Goal: Obtain resource: Download file/media

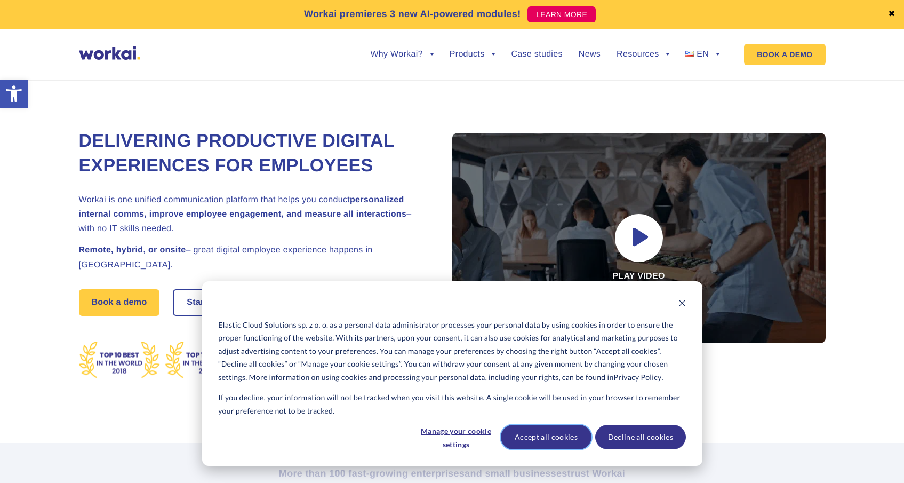
click at [554, 443] on button "Accept all cookies" at bounding box center [546, 437] width 91 height 25
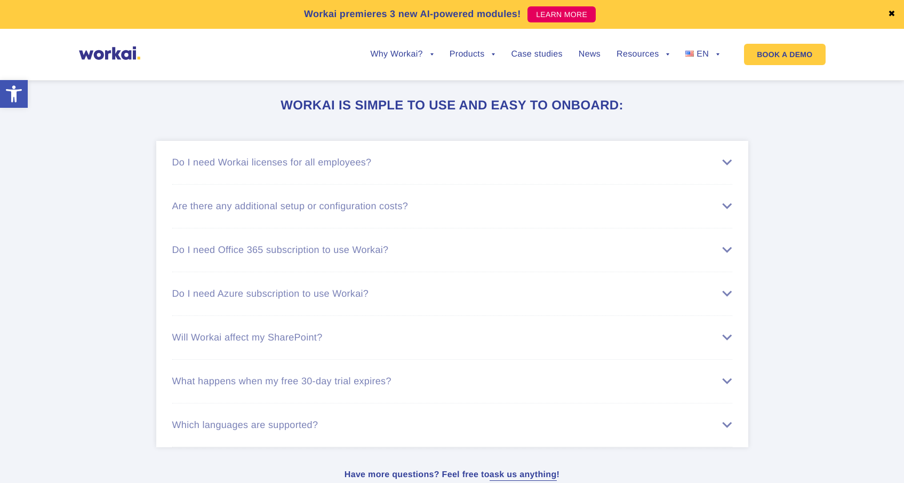
scroll to position [6604, 0]
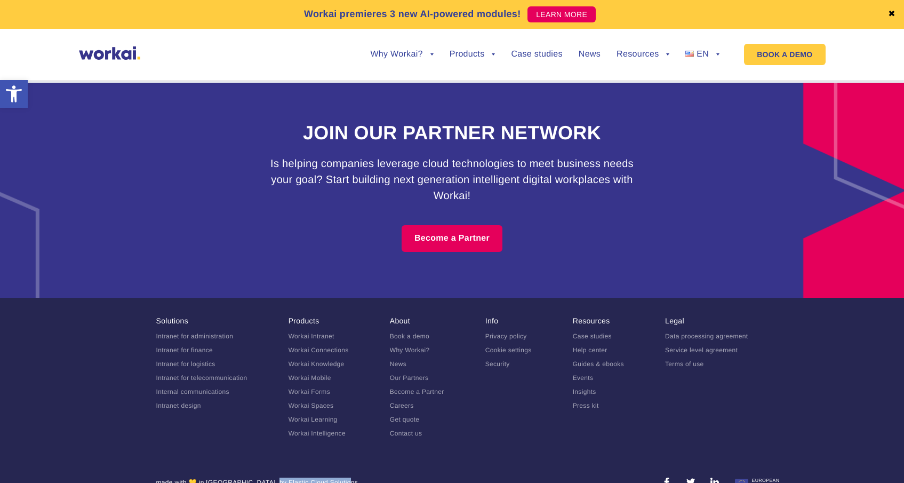
drag, startPoint x: 299, startPoint y: 463, endPoint x: 226, endPoint y: 459, distance: 73.2
click at [226, 477] on section "made with 💛 in [GEOGRAPHIC_DATA], by Elastic Cloud Solutions" at bounding box center [452, 484] width 592 height 14
copy div "Elastic Cloud Solutions"
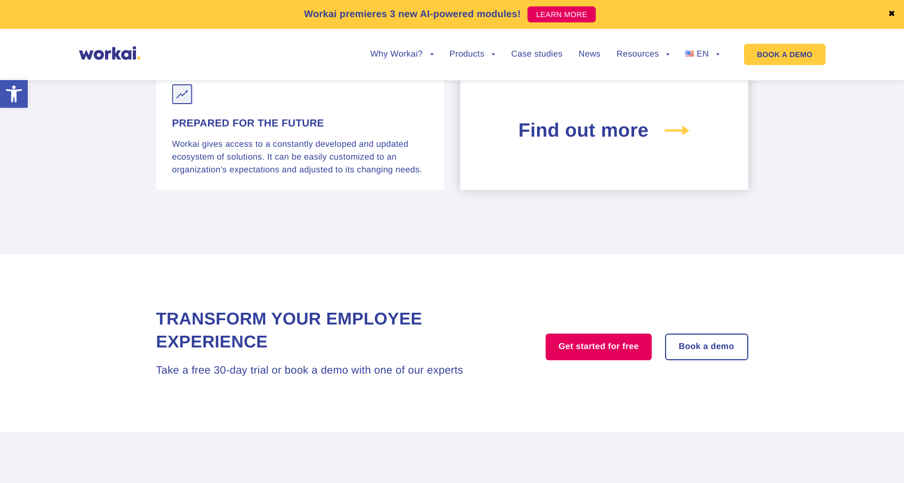
scroll to position [4375, 0]
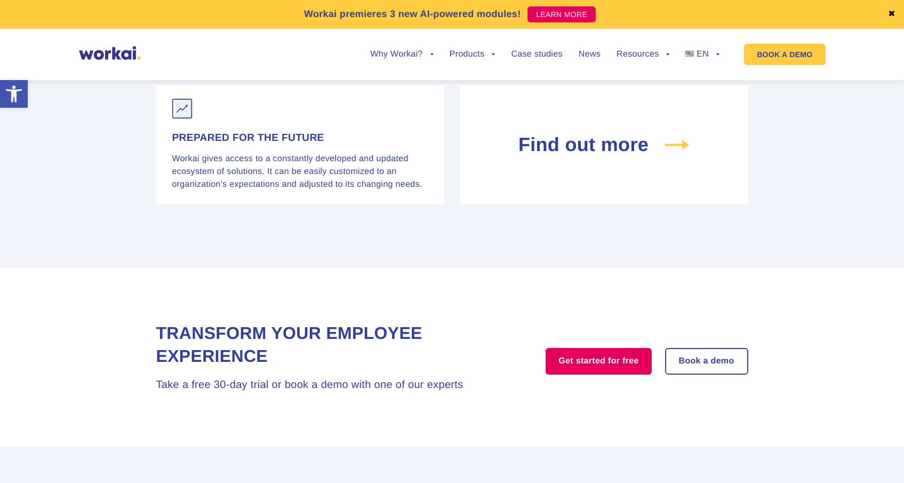
click at [892, 13] on link "✖" at bounding box center [891, 14] width 7 height 9
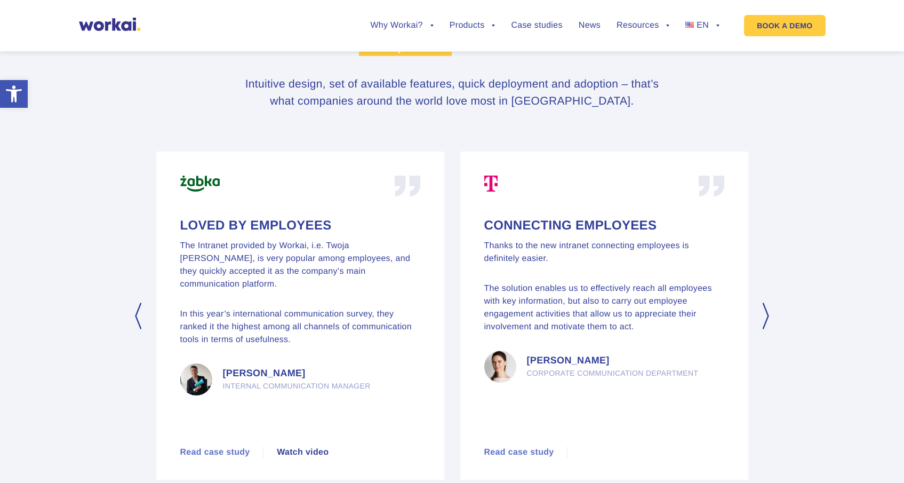
scroll to position [4825, 0]
click at [768, 303] on button "Next" at bounding box center [767, 316] width 11 height 27
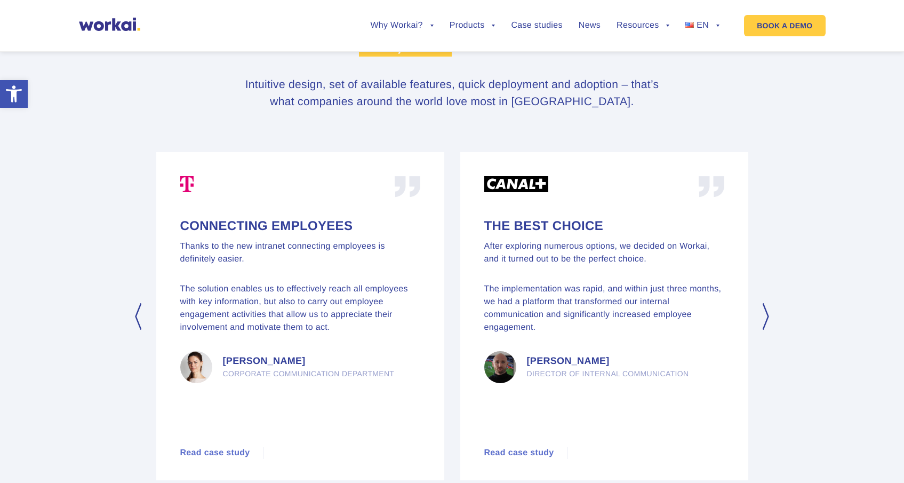
click at [768, 303] on button "Next" at bounding box center [767, 316] width 11 height 27
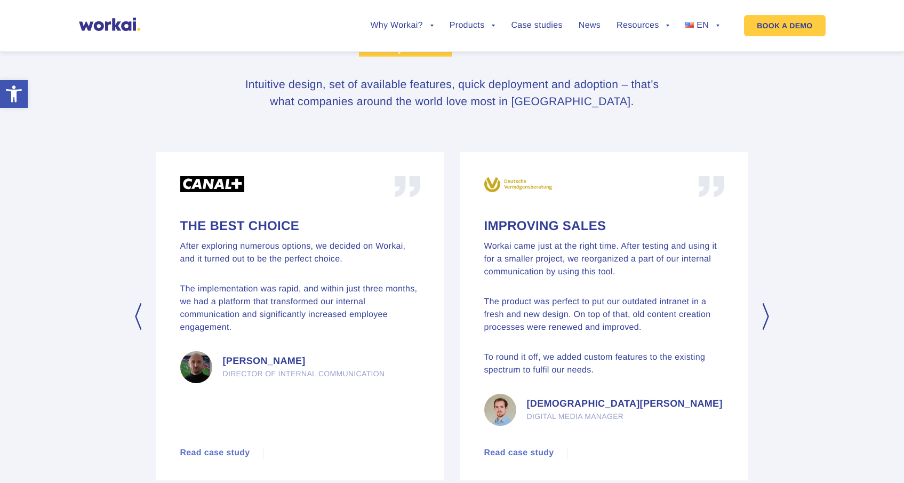
click at [768, 303] on button "Next" at bounding box center [767, 316] width 11 height 27
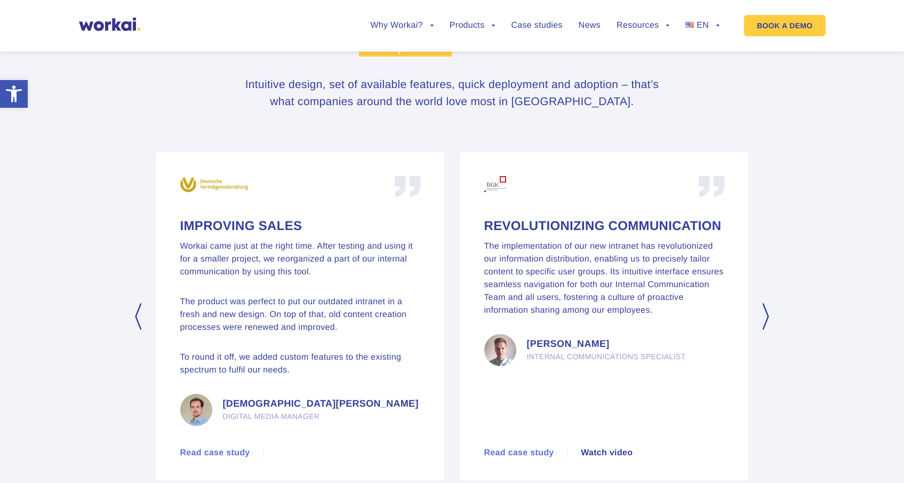
click at [768, 303] on button "Next" at bounding box center [767, 316] width 11 height 27
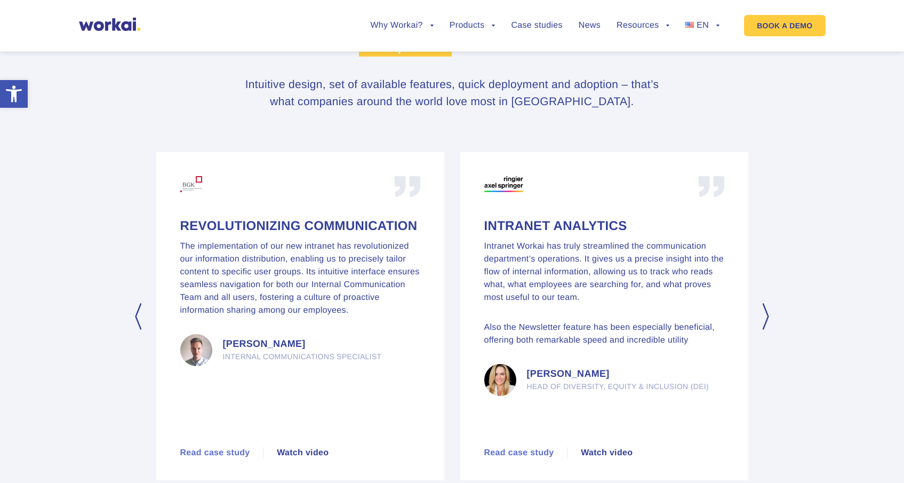
click at [768, 303] on button "Next" at bounding box center [767, 316] width 11 height 27
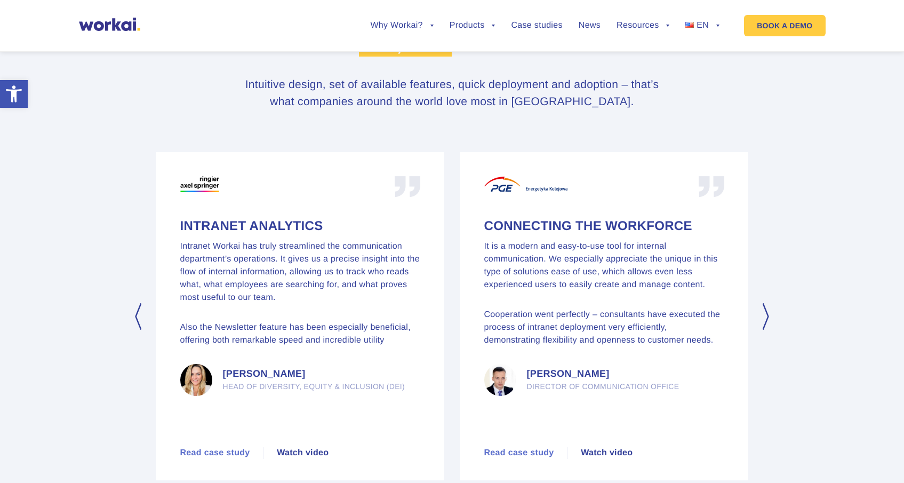
click at [768, 303] on button "Next" at bounding box center [767, 316] width 11 height 27
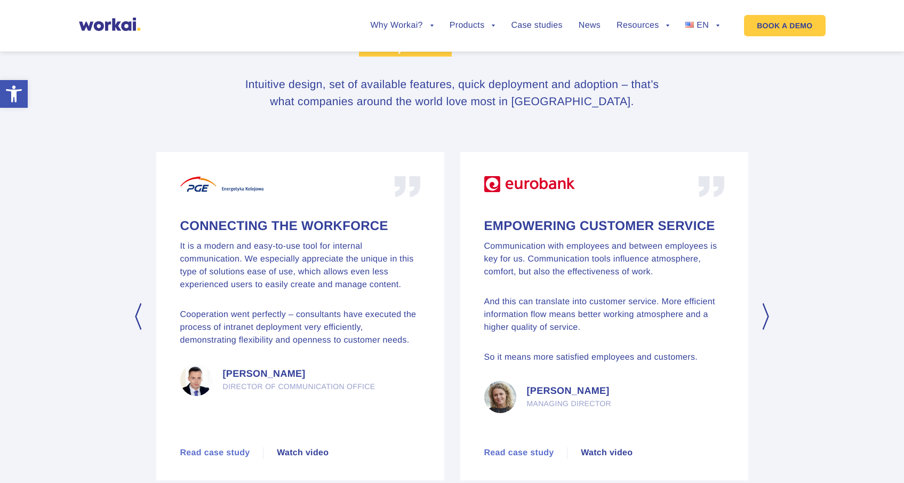
click at [768, 303] on button "Next" at bounding box center [767, 316] width 11 height 27
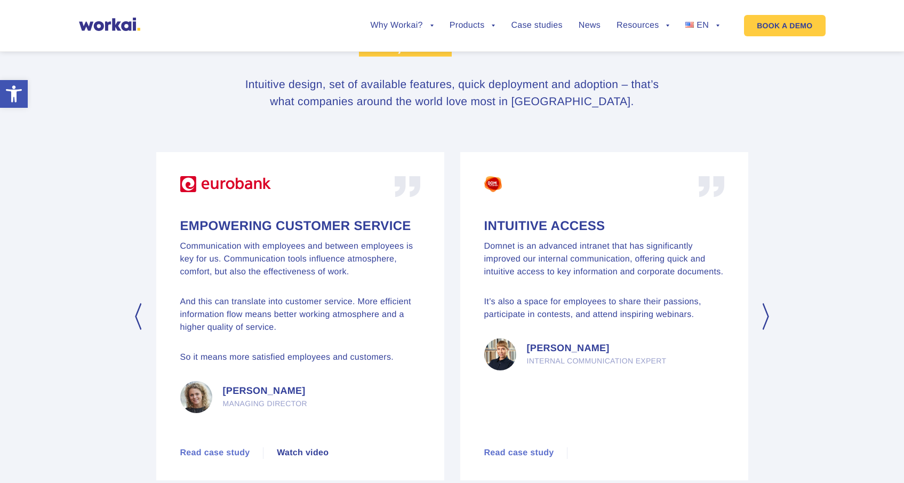
click at [768, 303] on button "Next" at bounding box center [767, 316] width 11 height 27
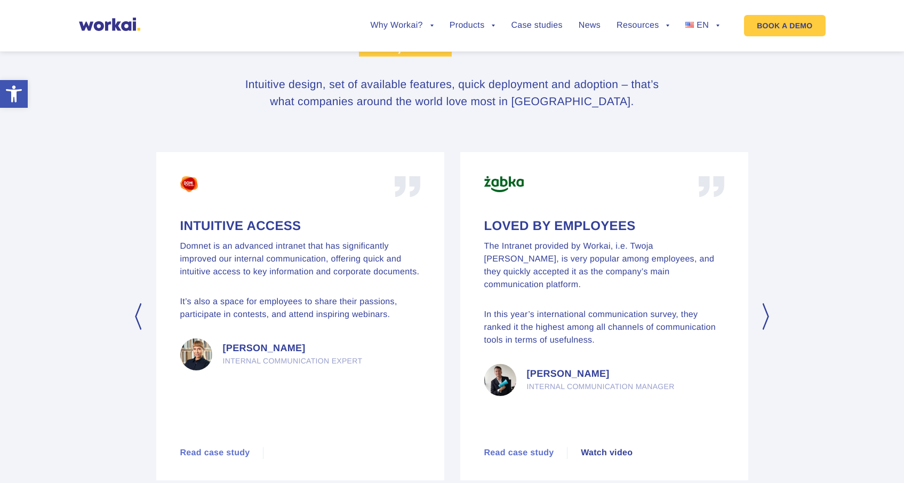
click at [768, 303] on button "Next" at bounding box center [767, 316] width 11 height 27
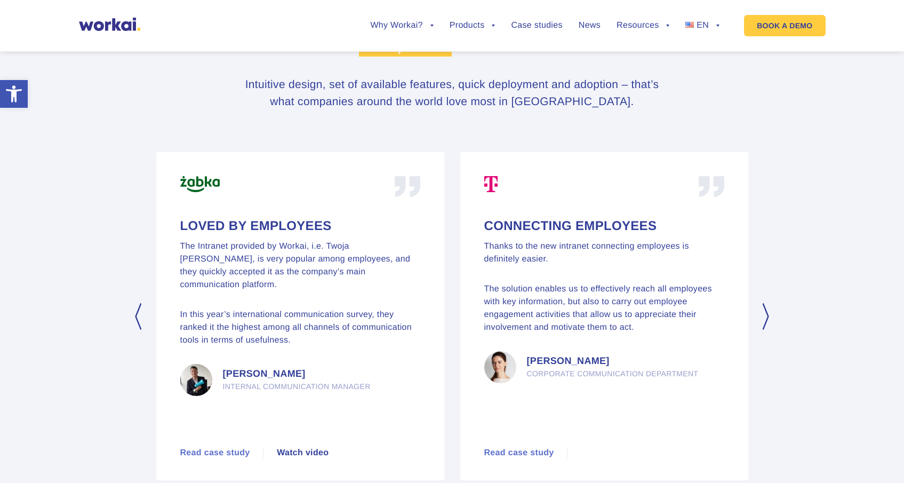
click at [768, 303] on button "Next" at bounding box center [767, 316] width 11 height 27
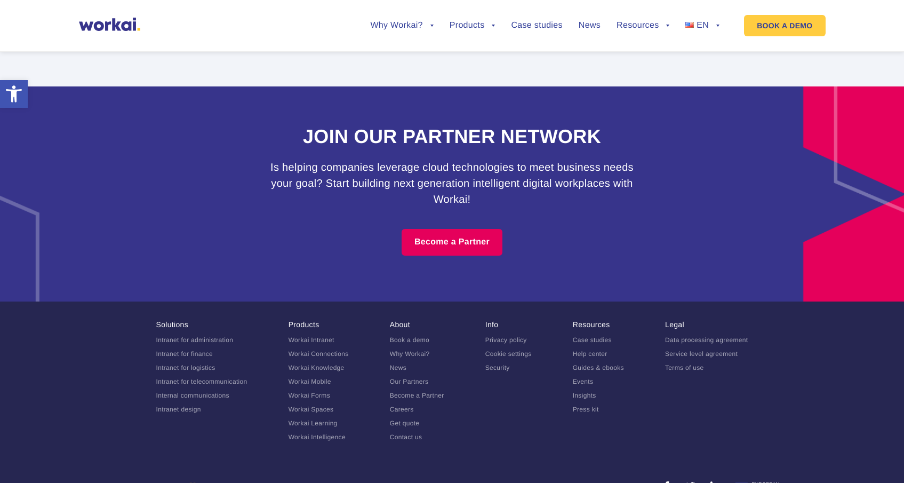
scroll to position [6575, 0]
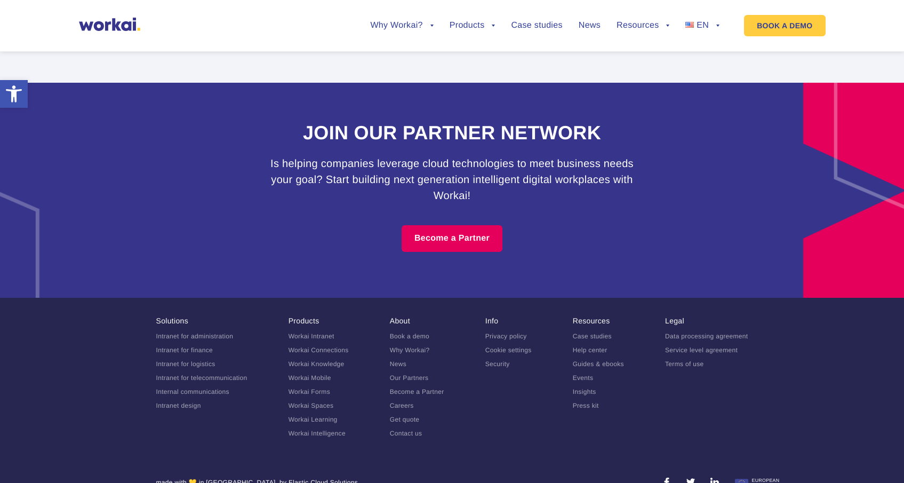
click at [665, 478] on link at bounding box center [667, 482] width 9 height 9
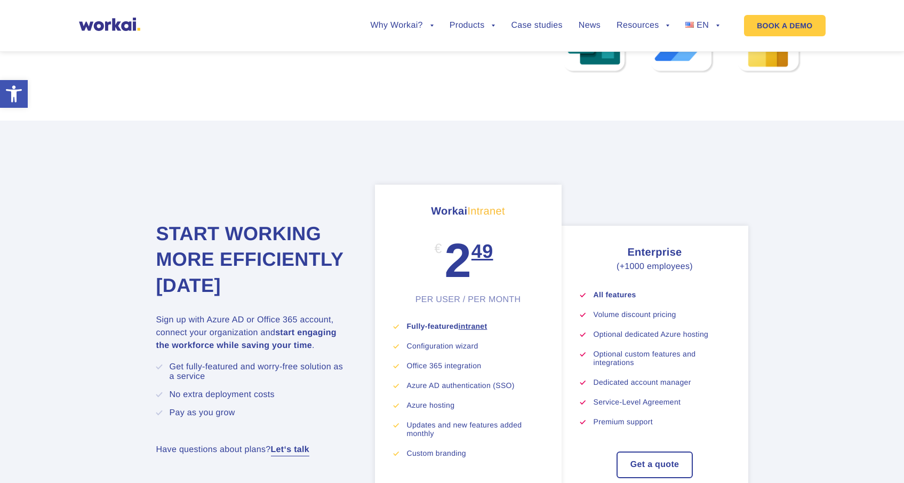
scroll to position [5589, 0]
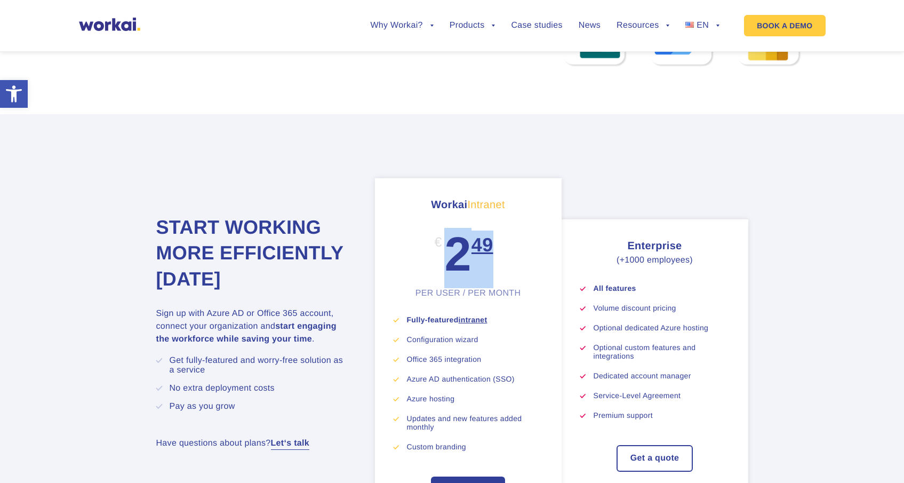
drag, startPoint x: 449, startPoint y: 245, endPoint x: 498, endPoint y: 243, distance: 49.1
click at [498, 243] on div "Workai Intranet € 2 49 PER USER / PER MONTH" at bounding box center [468, 247] width 149 height 101
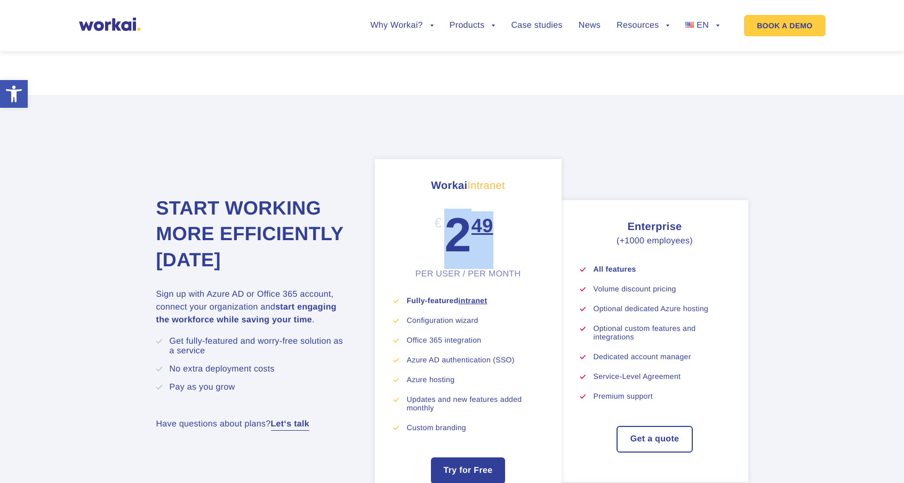
scroll to position [5610, 0]
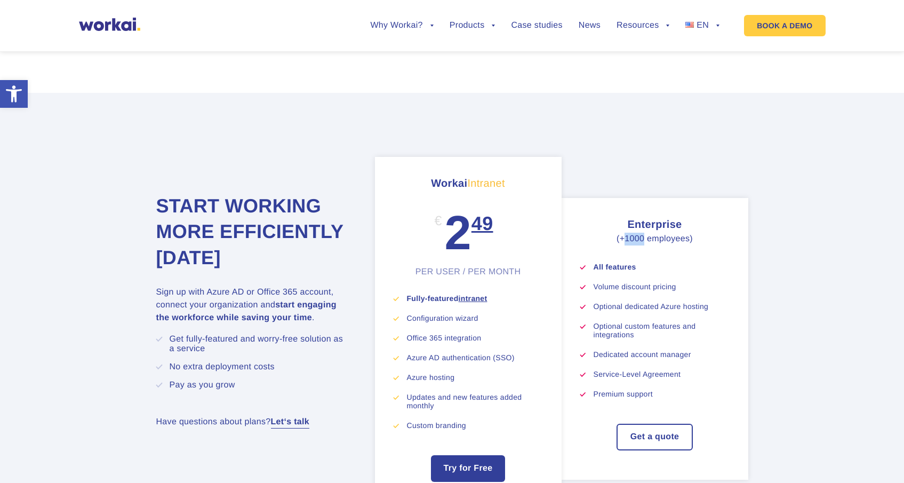
drag, startPoint x: 626, startPoint y: 218, endPoint x: 642, endPoint y: 218, distance: 16.5
click at [642, 233] on p "(+1000 employees)" at bounding box center [654, 239] width 149 height 13
click at [669, 233] on p "(+1000 employees)" at bounding box center [654, 239] width 149 height 13
drag, startPoint x: 691, startPoint y: 221, endPoint x: 622, endPoint y: 221, distance: 68.8
click at [622, 233] on p "(+1000 employees)" at bounding box center [654, 239] width 149 height 13
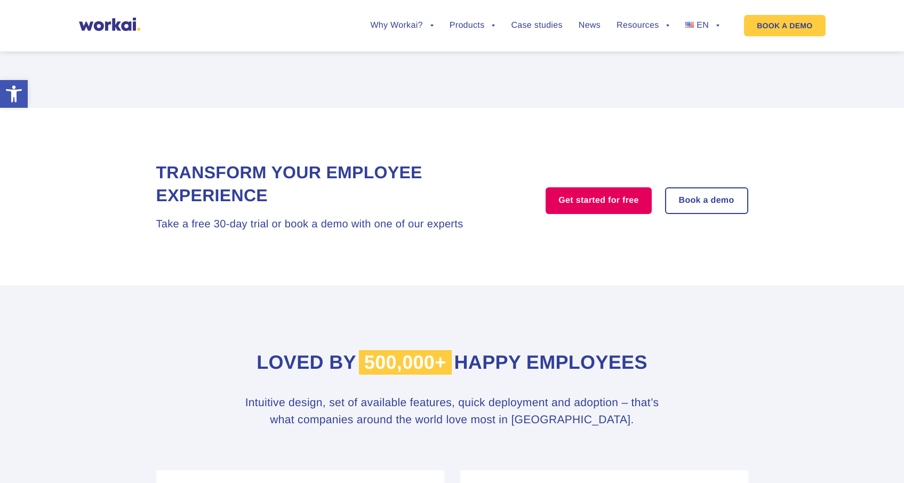
scroll to position [4505, 0]
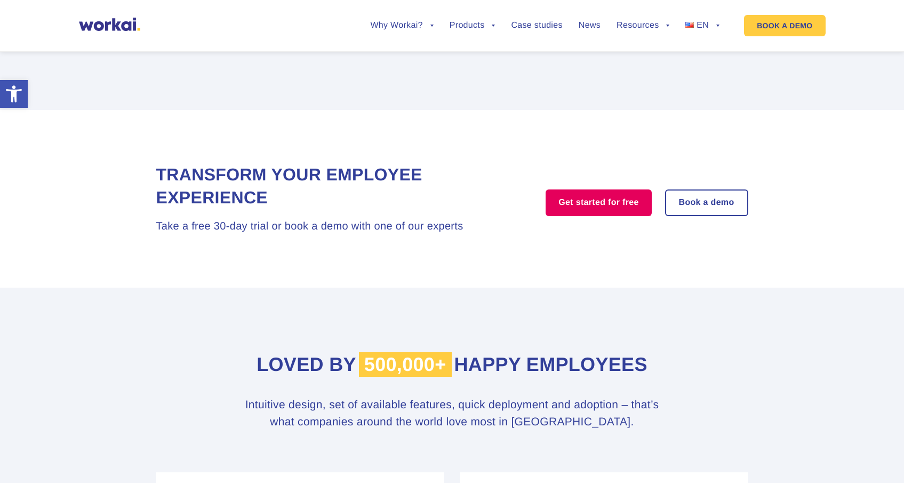
click at [390, 352] on span "500,000+" at bounding box center [405, 364] width 93 height 25
click at [385, 352] on span "500,000+" at bounding box center [405, 364] width 93 height 25
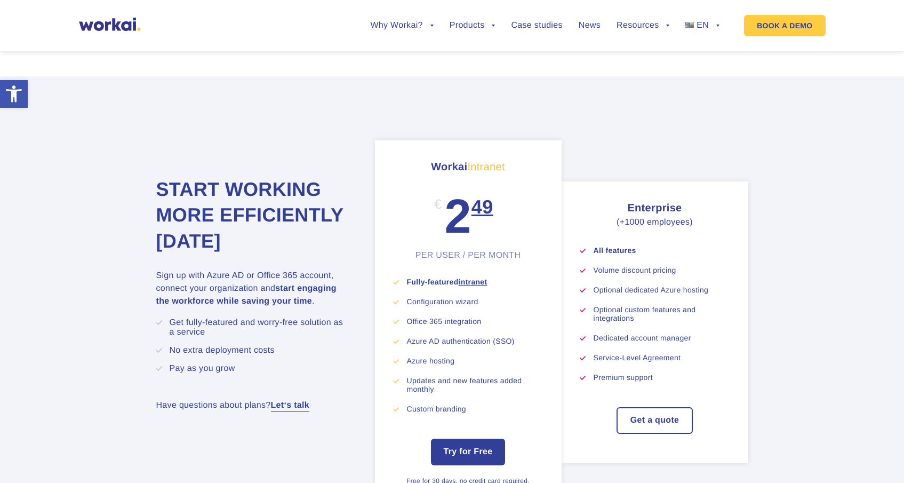
scroll to position [5647, 0]
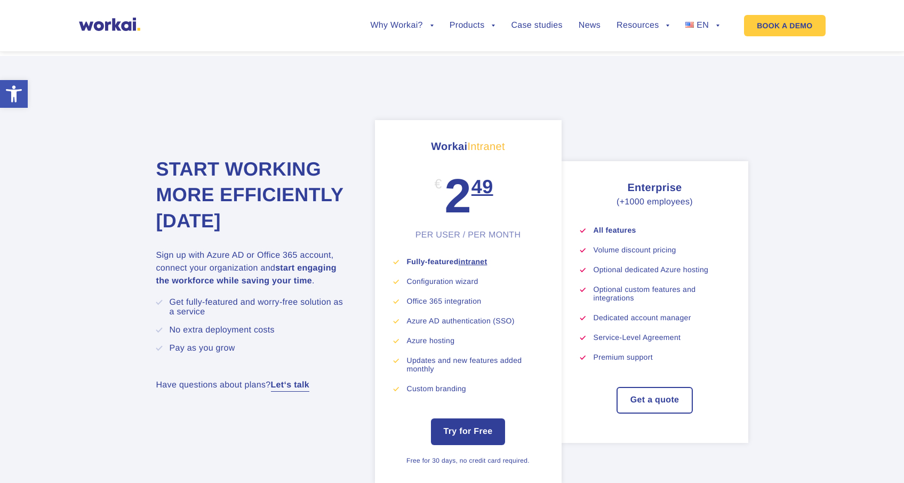
click at [53, 332] on section "Start working more efficiently [DATE] Sign up with Azure AD or Office 365 accou…" at bounding box center [452, 302] width 904 height 492
click at [800, 191] on section "Start working more efficiently [DATE] Sign up with Azure AD or Office 365 accou…" at bounding box center [452, 302] width 904 height 492
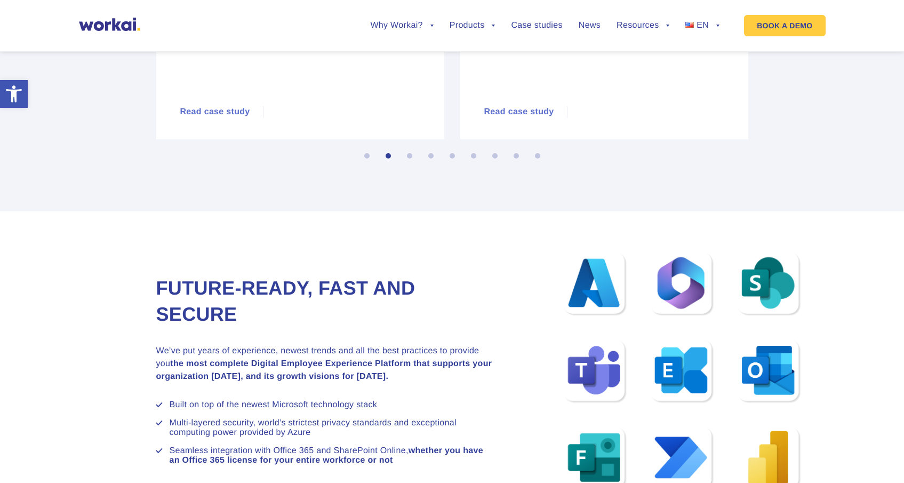
scroll to position [5148, 0]
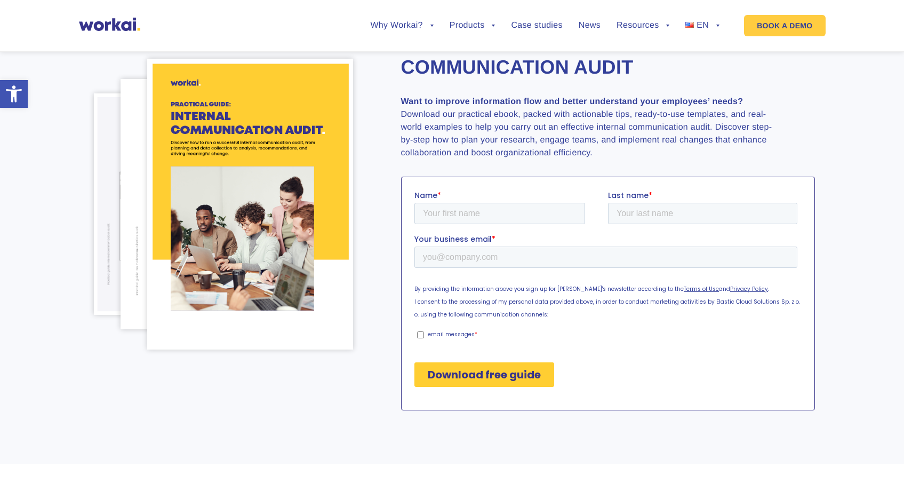
scroll to position [109, 0]
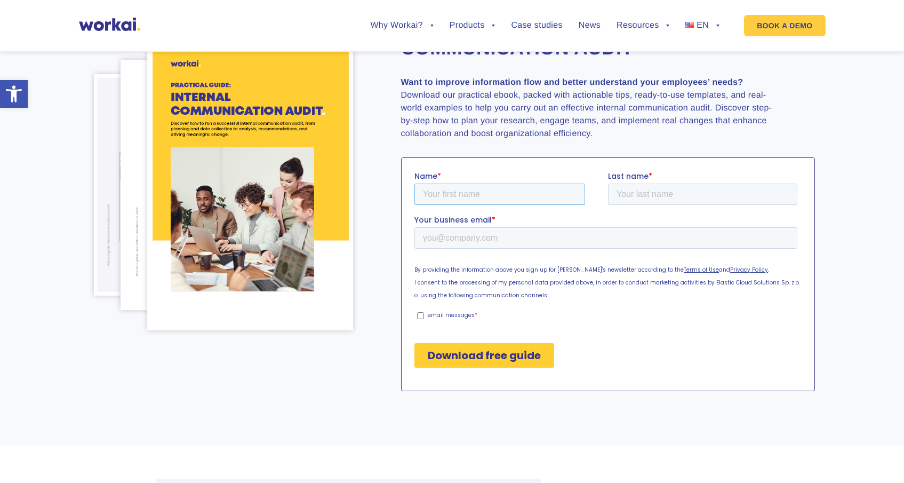
click at [528, 189] on input "Name *" at bounding box center [499, 193] width 171 height 21
type input "stefan"
type input "e"
type input "rączka"
type input "sraczka@gmail.com"
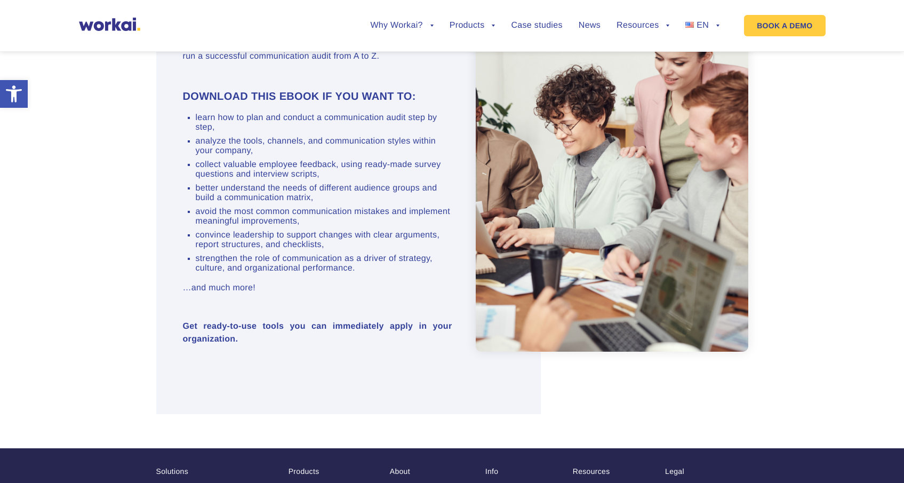
scroll to position [857, 0]
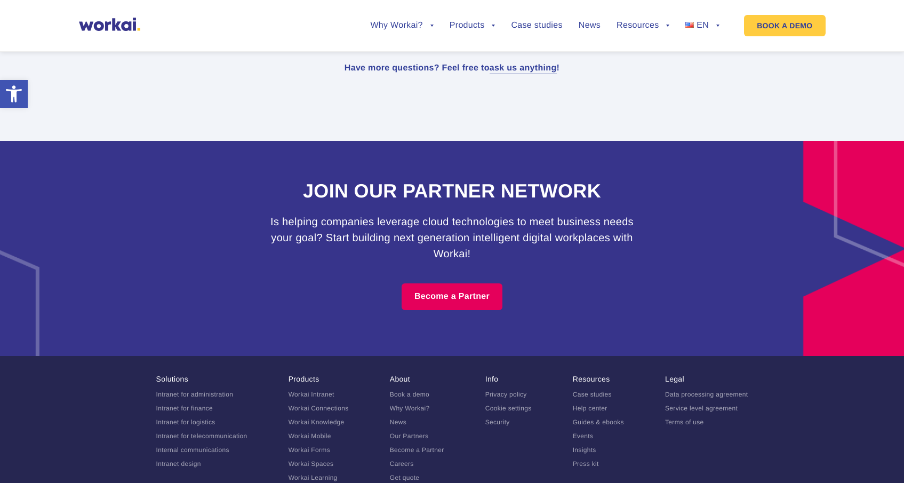
scroll to position [6575, 0]
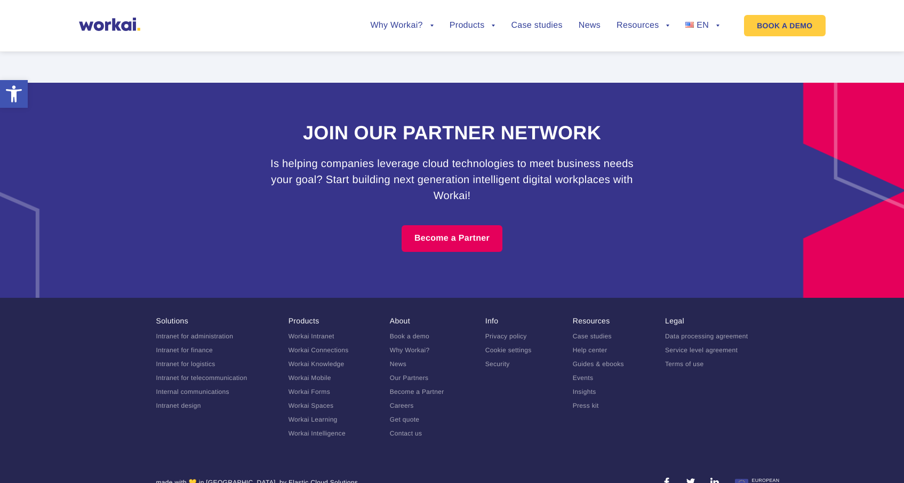
click at [736, 391] on li "Legal Data processing agreement Service level agreement Terms of use" at bounding box center [706, 379] width 83 height 127
drag, startPoint x: 302, startPoint y: 459, endPoint x: 227, endPoint y: 460, distance: 75.2
click at [227, 477] on section "made with 💛 in [GEOGRAPHIC_DATA], by Elastic Cloud Solutions" at bounding box center [452, 484] width 592 height 14
copy div "lastic Cloud Solutions"
